Goal: Register for event/course

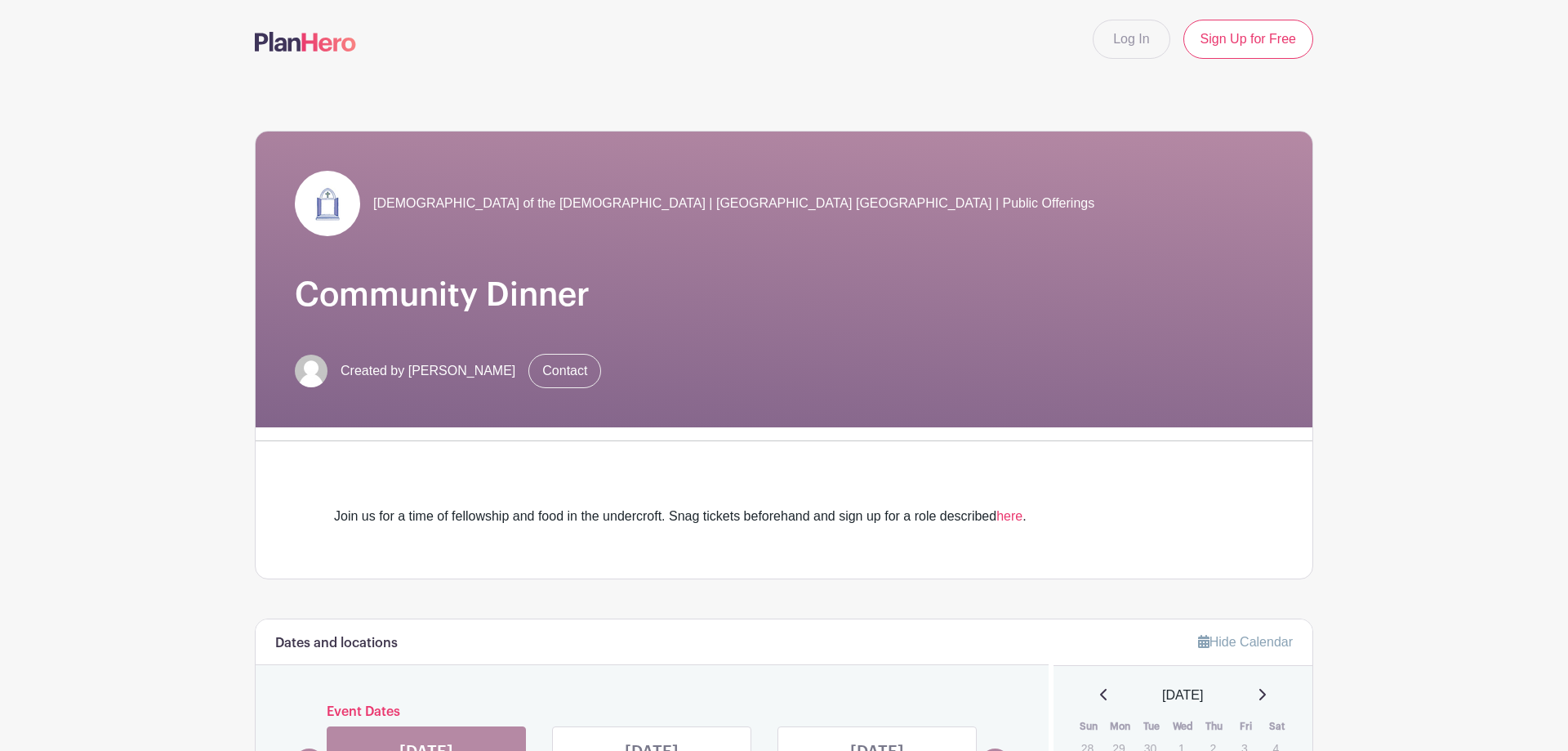
scroll to position [333, 0]
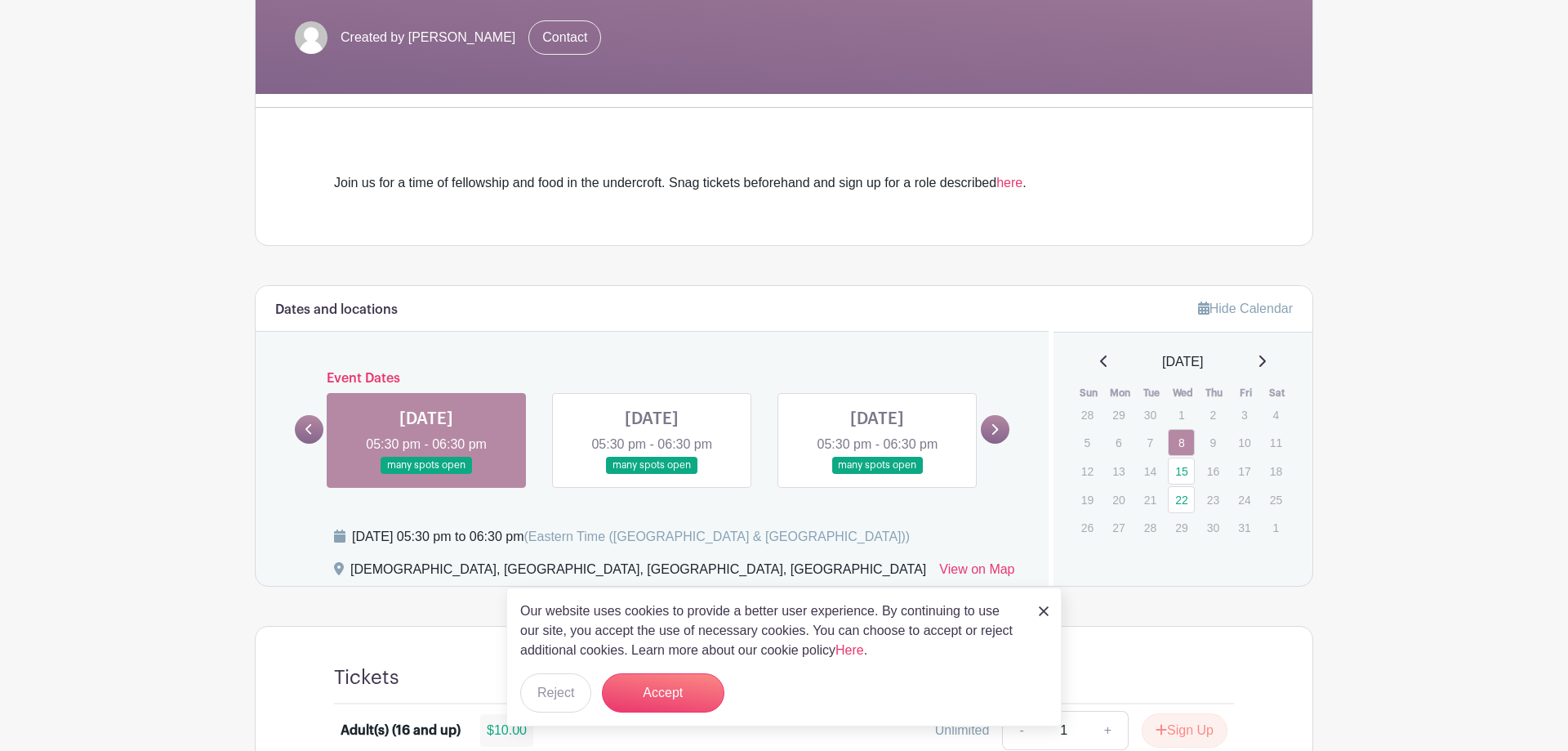
click at [1044, 605] on link at bounding box center [1043, 610] width 10 height 20
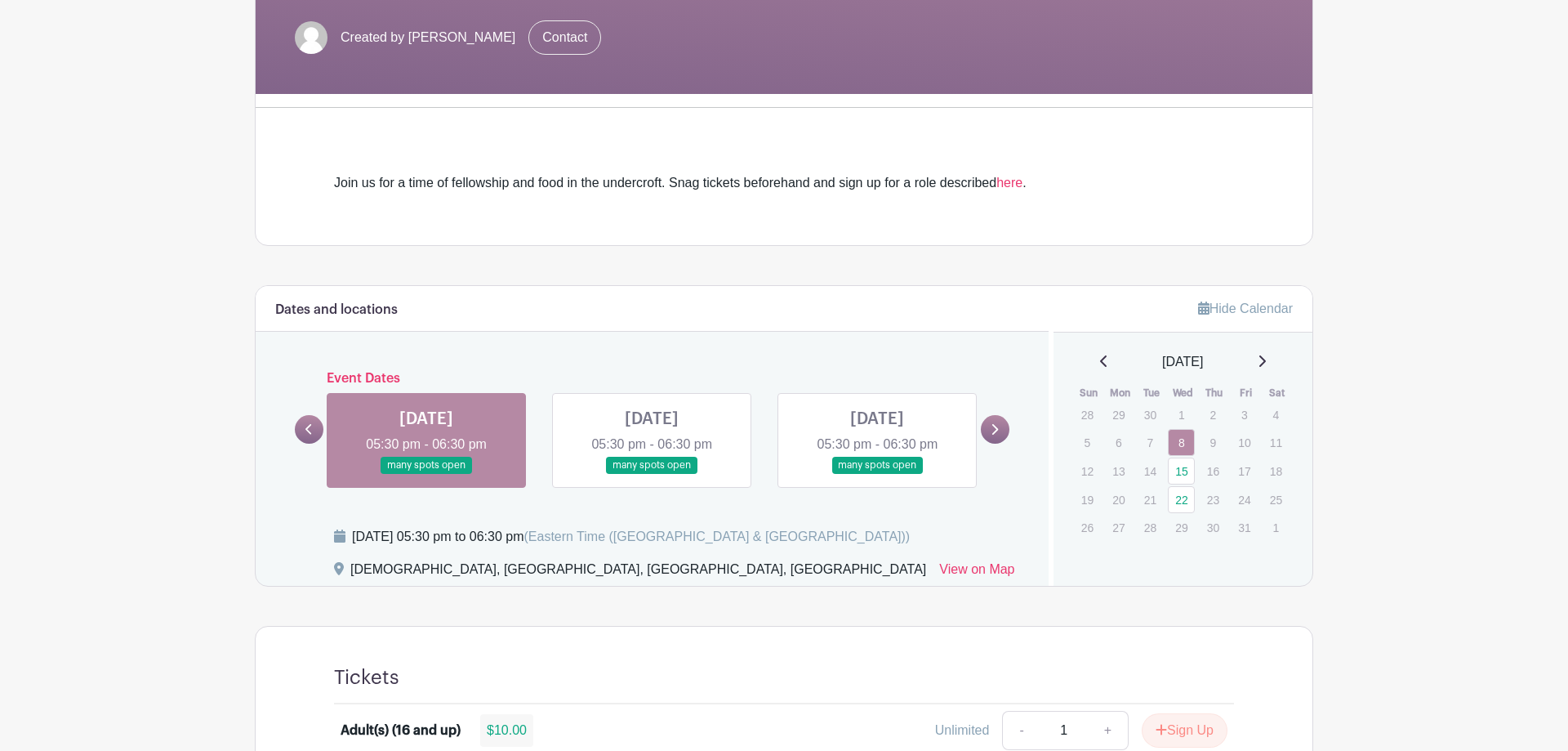
scroll to position [583, 0]
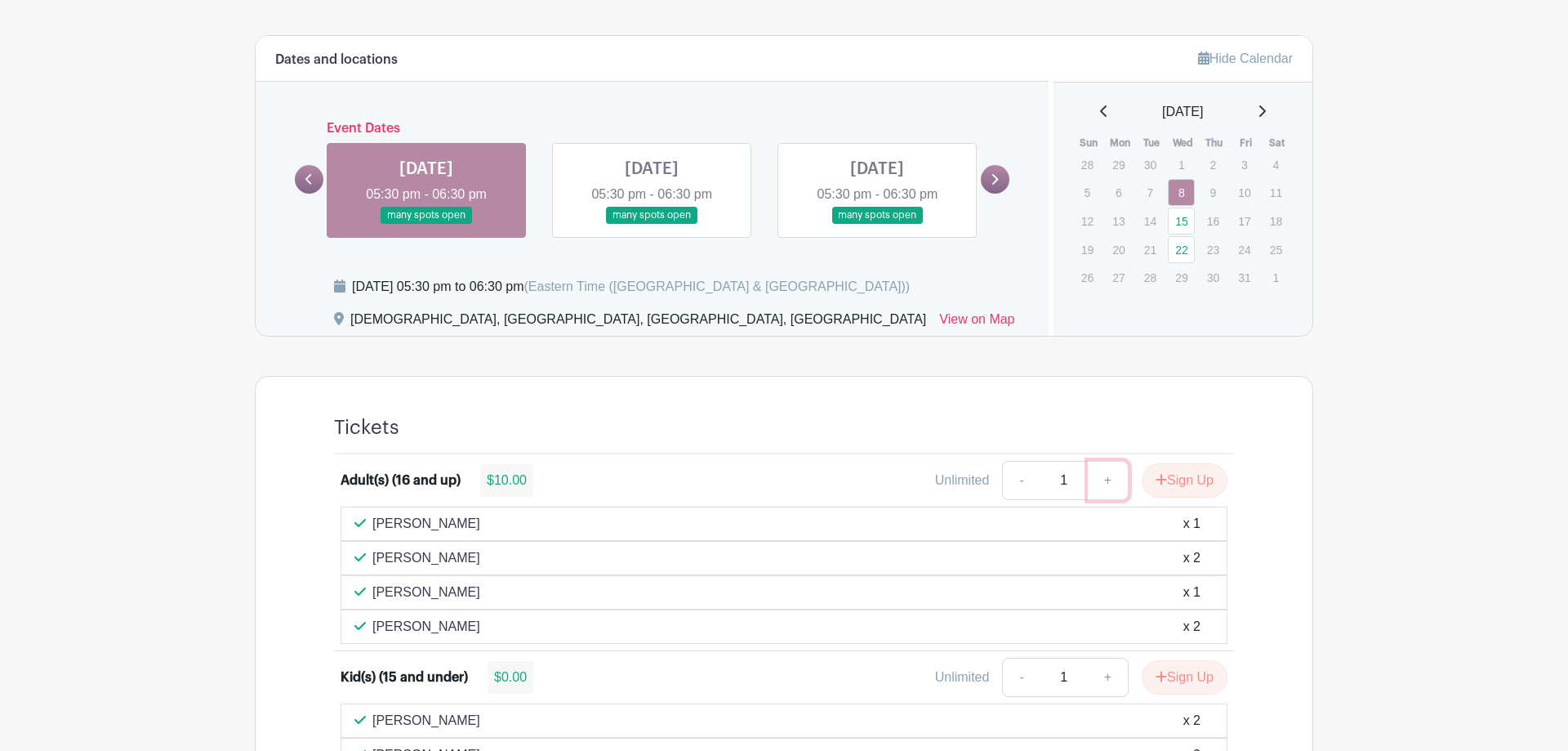
click at [1106, 479] on link "+" at bounding box center [1108, 480] width 41 height 40
type input "2"
click at [1105, 673] on link "+" at bounding box center [1108, 678] width 41 height 40
type input "2"
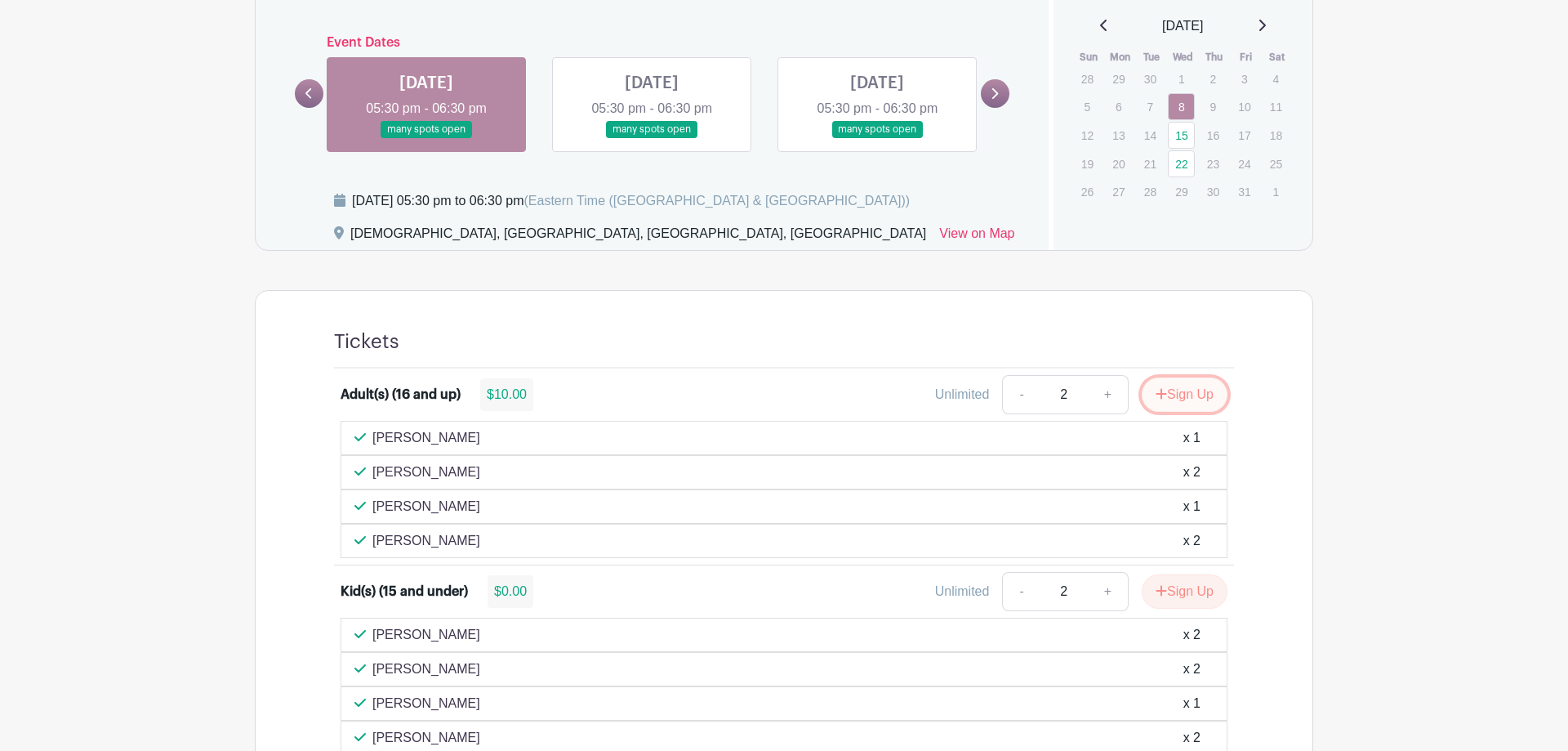
click at [1181, 393] on button "Sign Up" at bounding box center [1184, 394] width 85 height 35
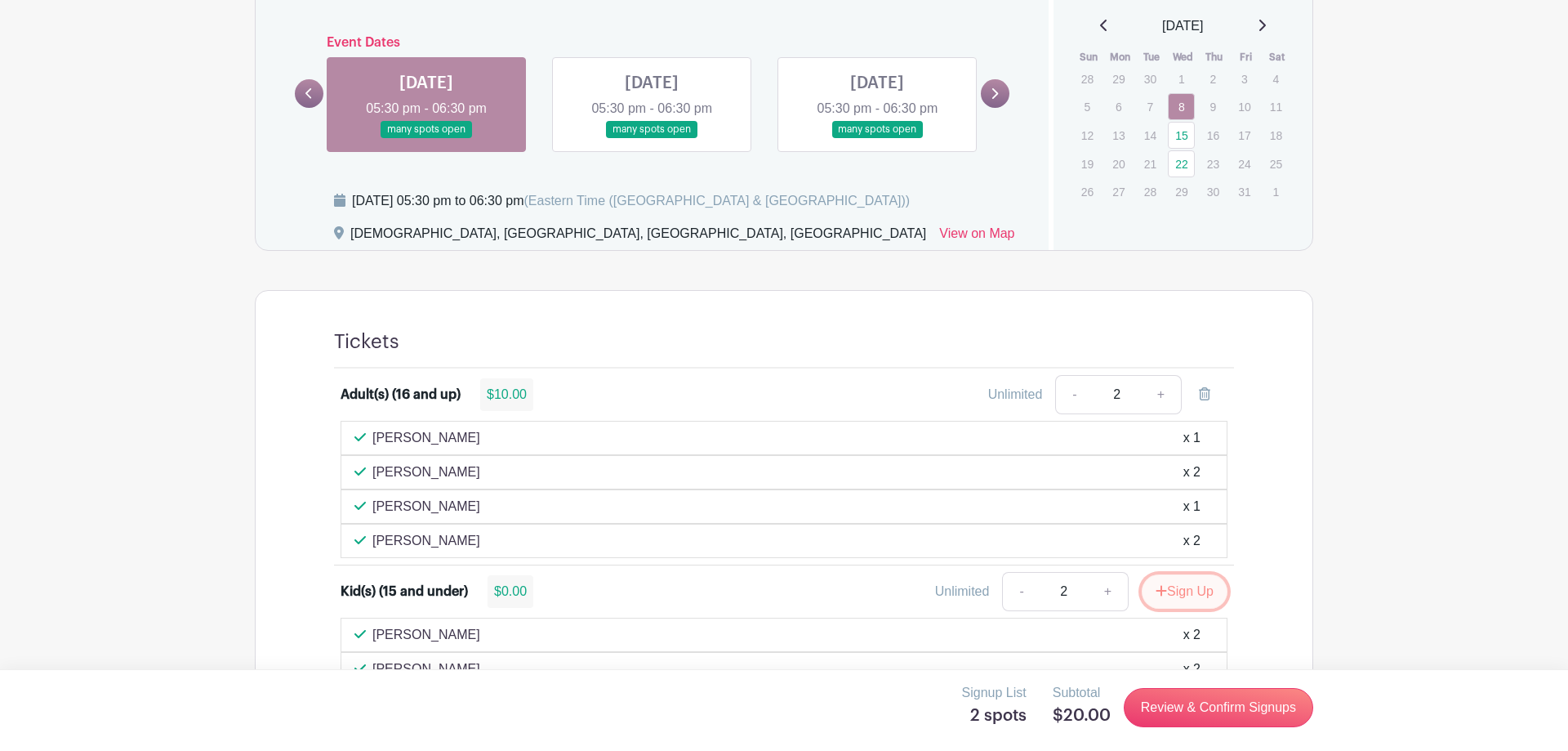
click at [1201, 589] on button "Sign Up" at bounding box center [1184, 591] width 85 height 35
click at [1221, 708] on link "Review & Confirm Signups" at bounding box center [1218, 707] width 189 height 40
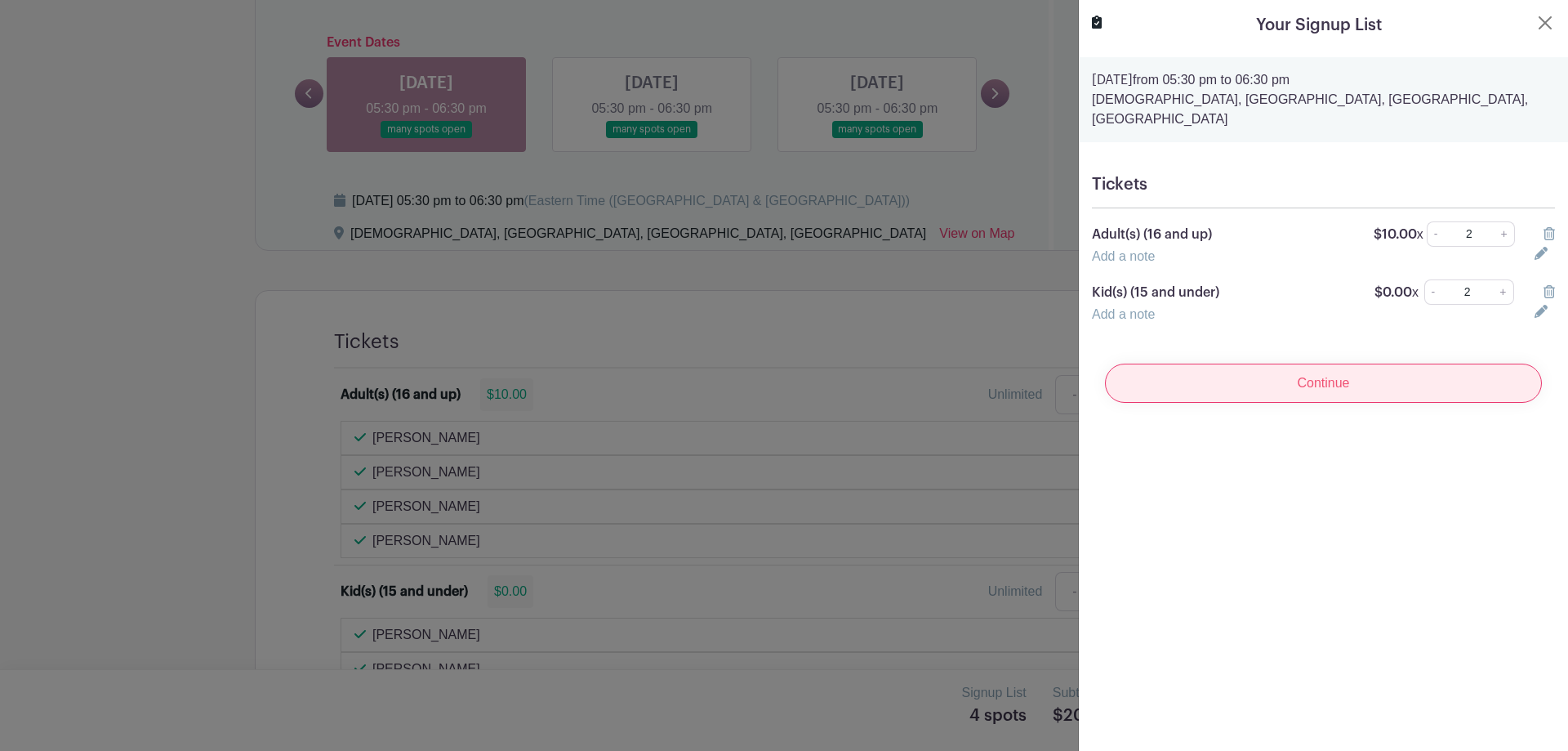
click at [1341, 366] on input "Continue" at bounding box center [1323, 383] width 437 height 40
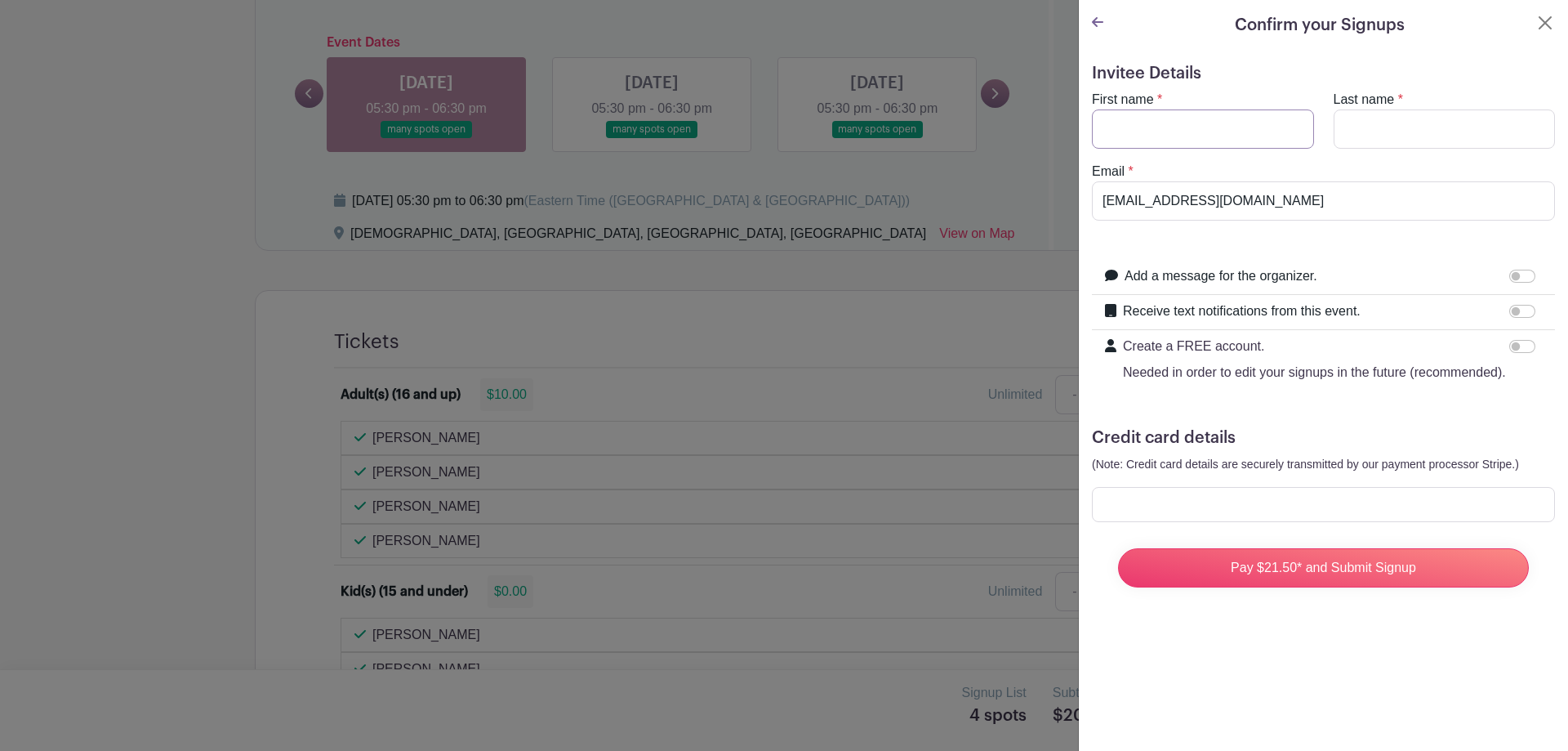
click at [1157, 132] on input "First name" at bounding box center [1203, 129] width 222 height 40
type input "[PERSON_NAME]"
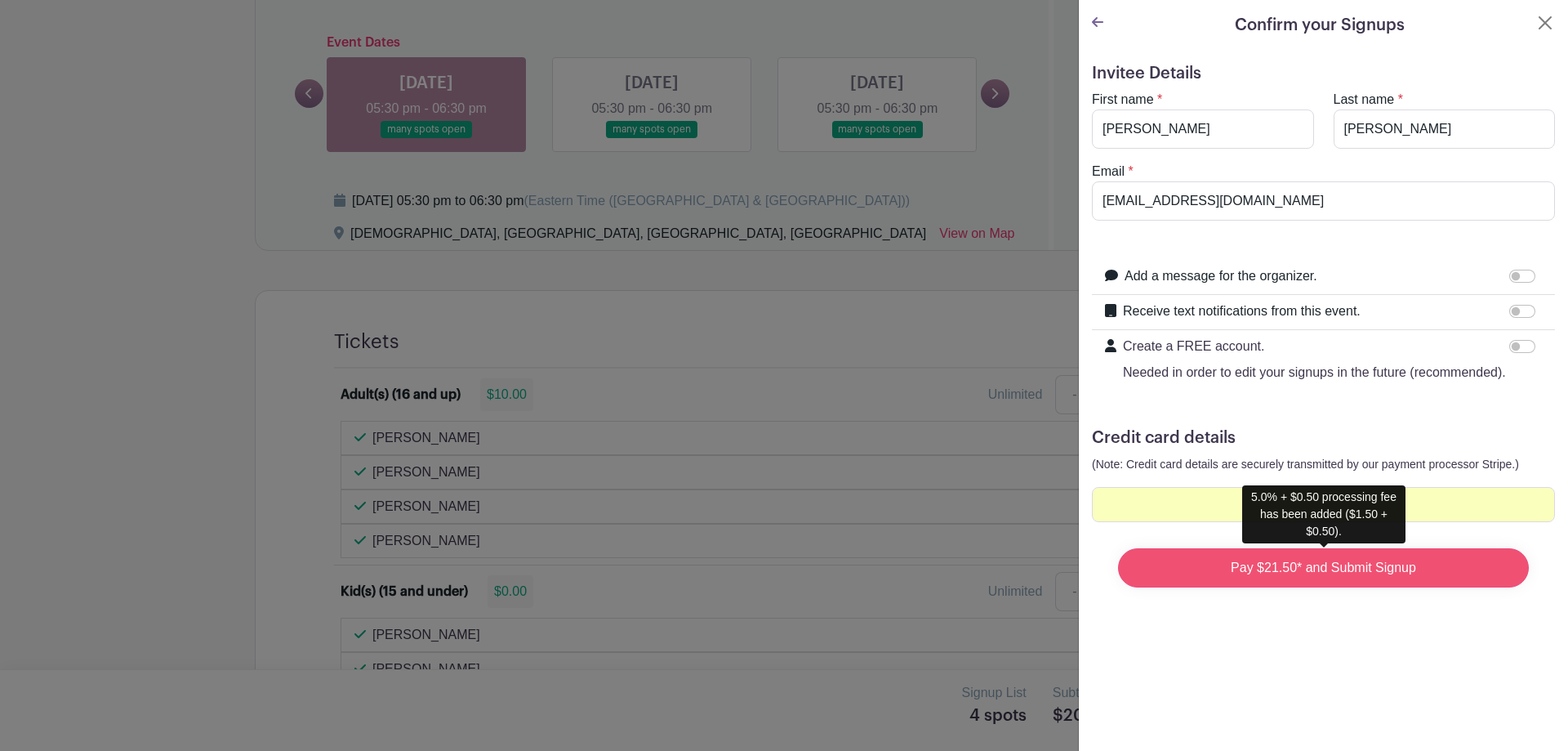
click at [1318, 567] on input "Pay $21.50* and Submit Signup" at bounding box center [1323, 567] width 411 height 40
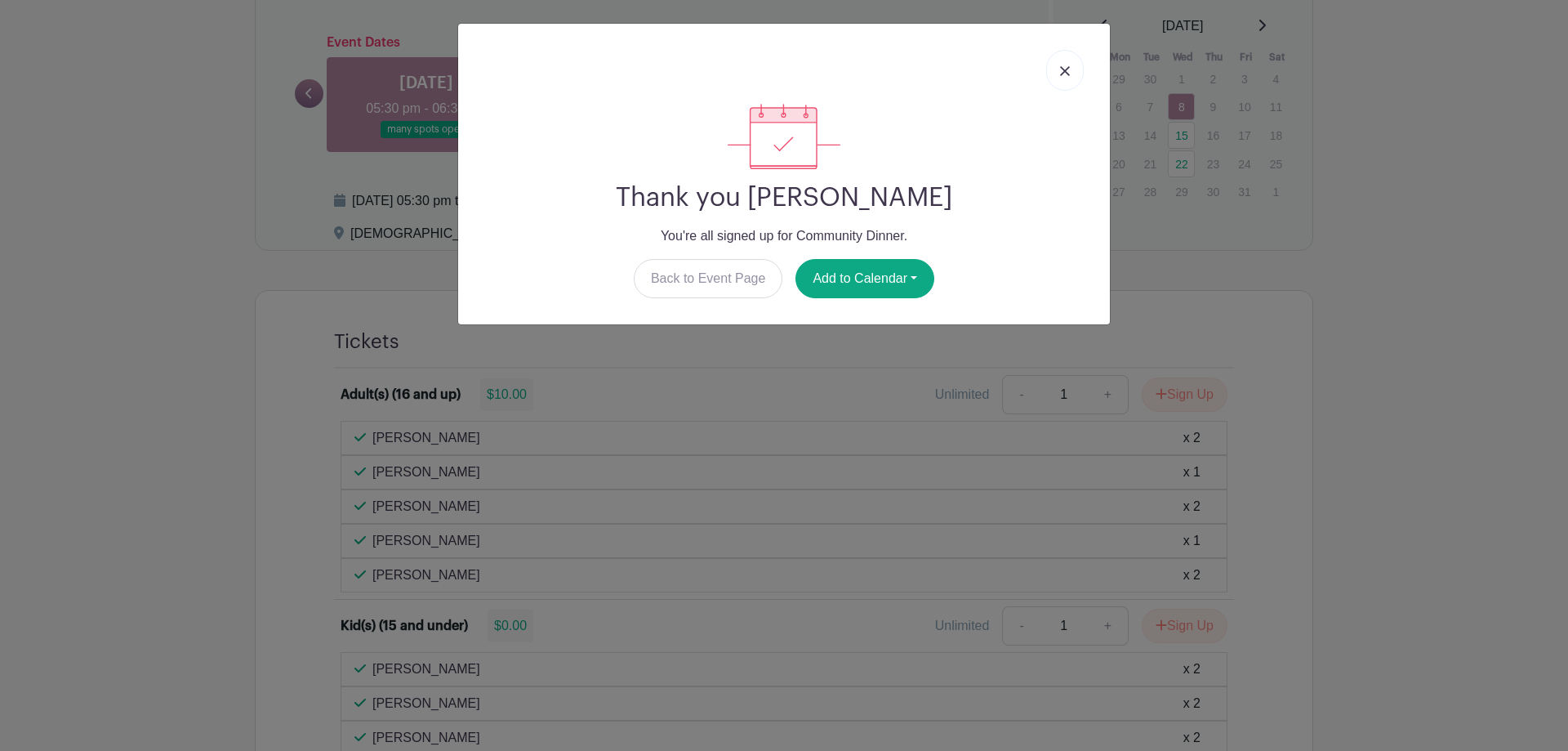
click at [1066, 67] on img at bounding box center [1065, 71] width 10 height 10
